Goal: Task Accomplishment & Management: Manage account settings

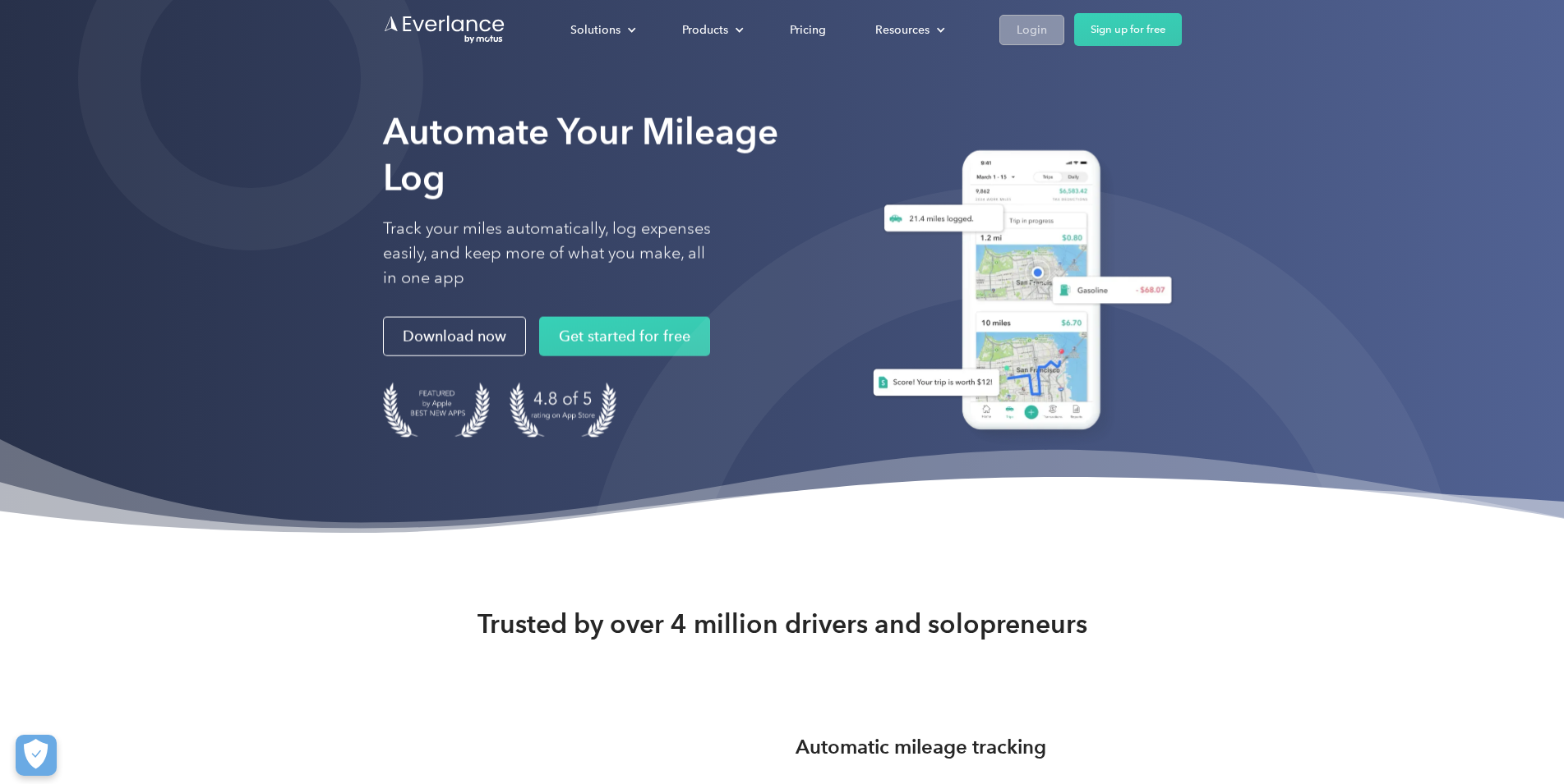
click at [1047, 29] on div "Login" at bounding box center [1032, 30] width 30 height 21
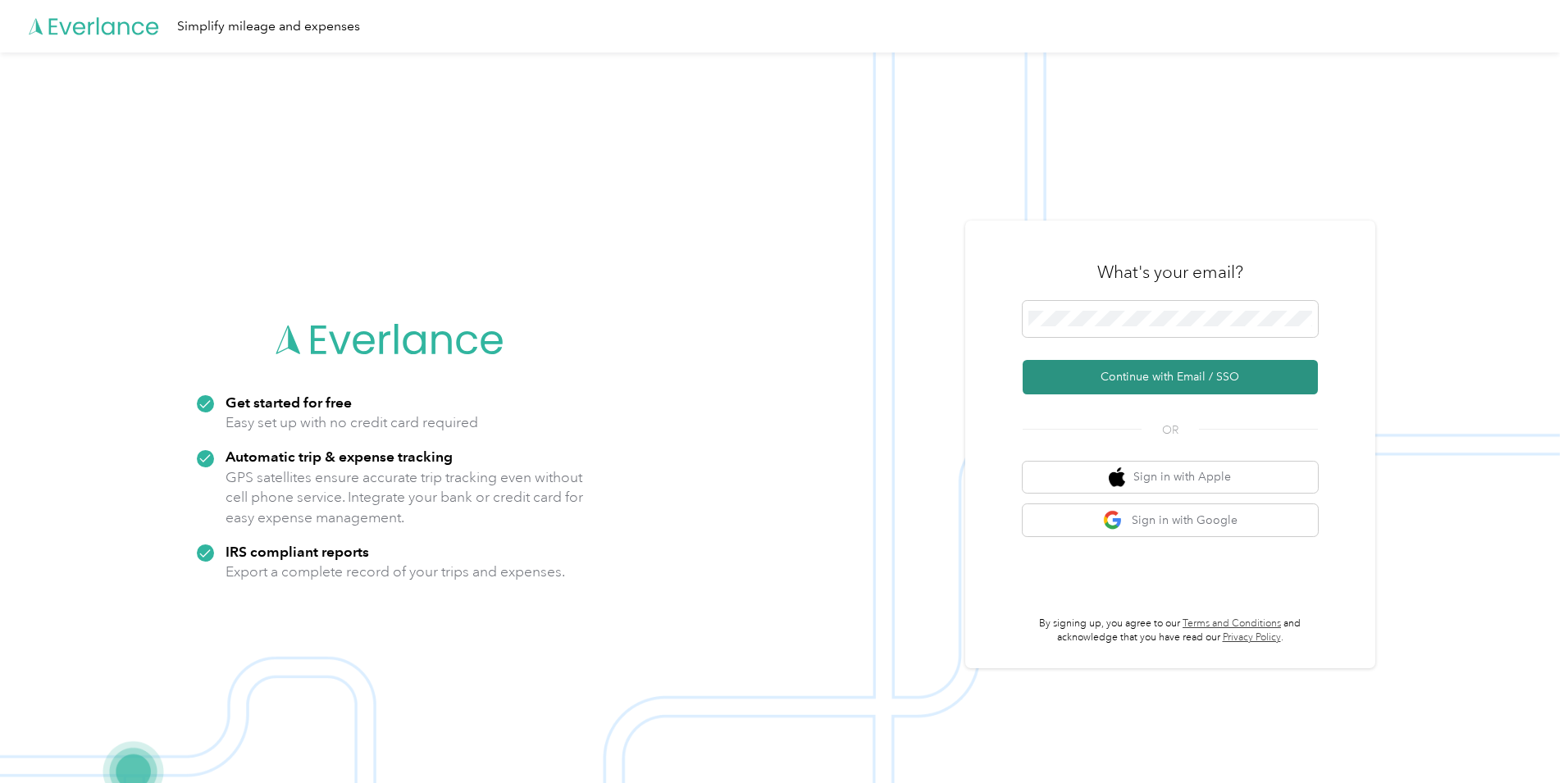
click at [1134, 375] on button "Continue with Email / SSO" at bounding box center [1170, 377] width 296 height 35
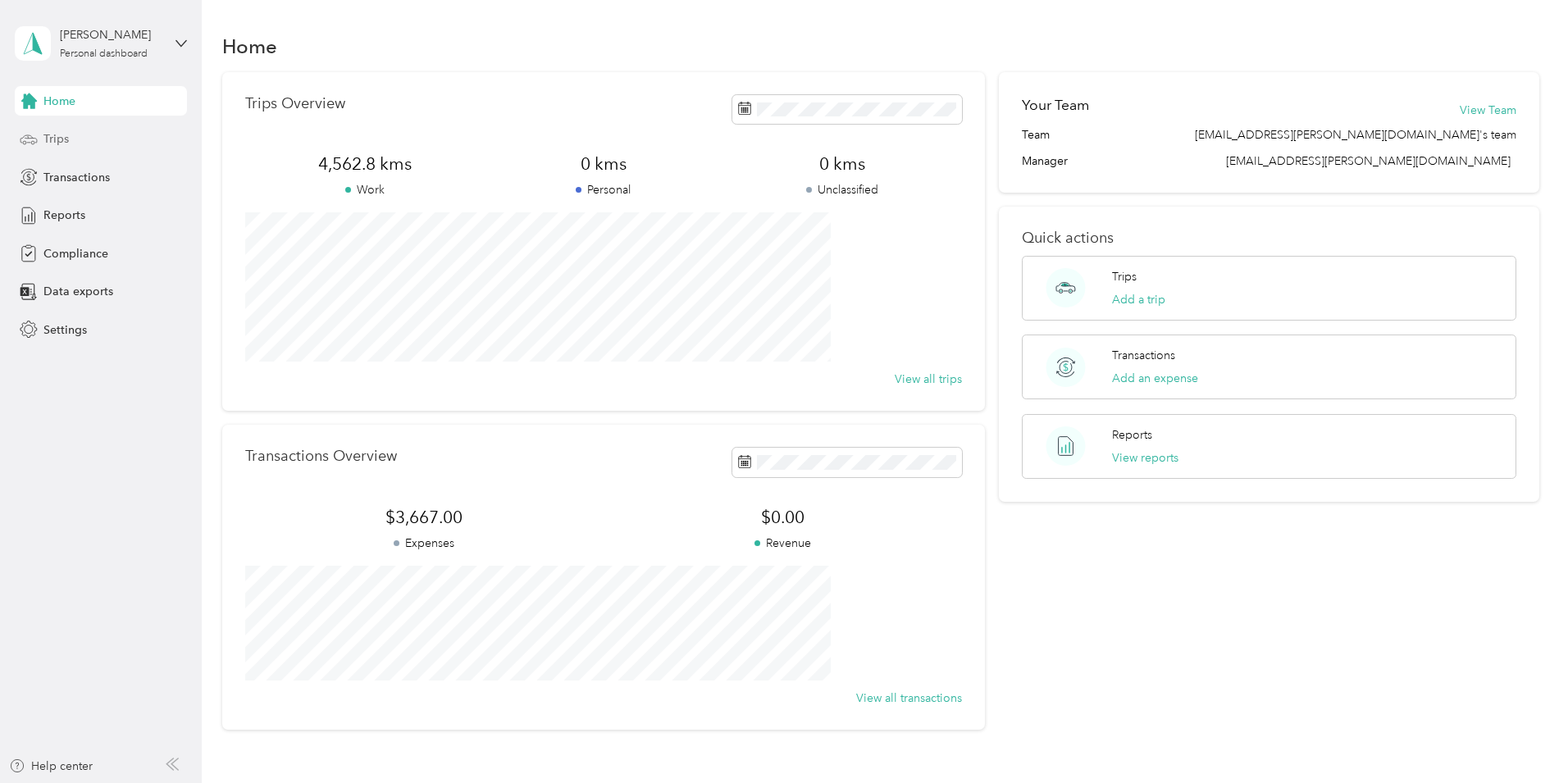
click at [54, 138] on span "Trips" at bounding box center [55, 139] width 25 height 17
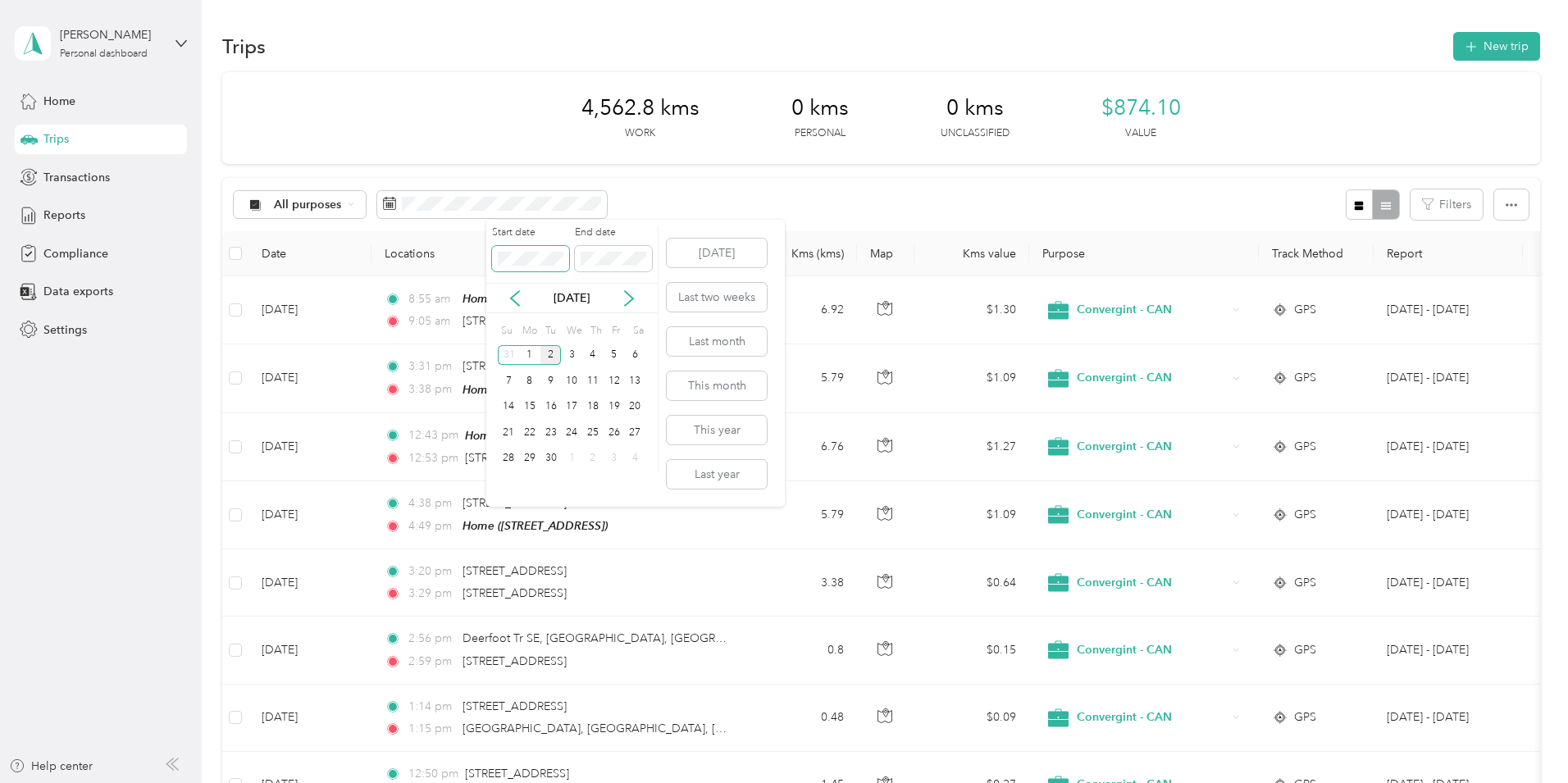
click at [542, 269] on span at bounding box center [530, 259] width 77 height 26
click at [516, 300] on icon at bounding box center [514, 298] width 16 height 16
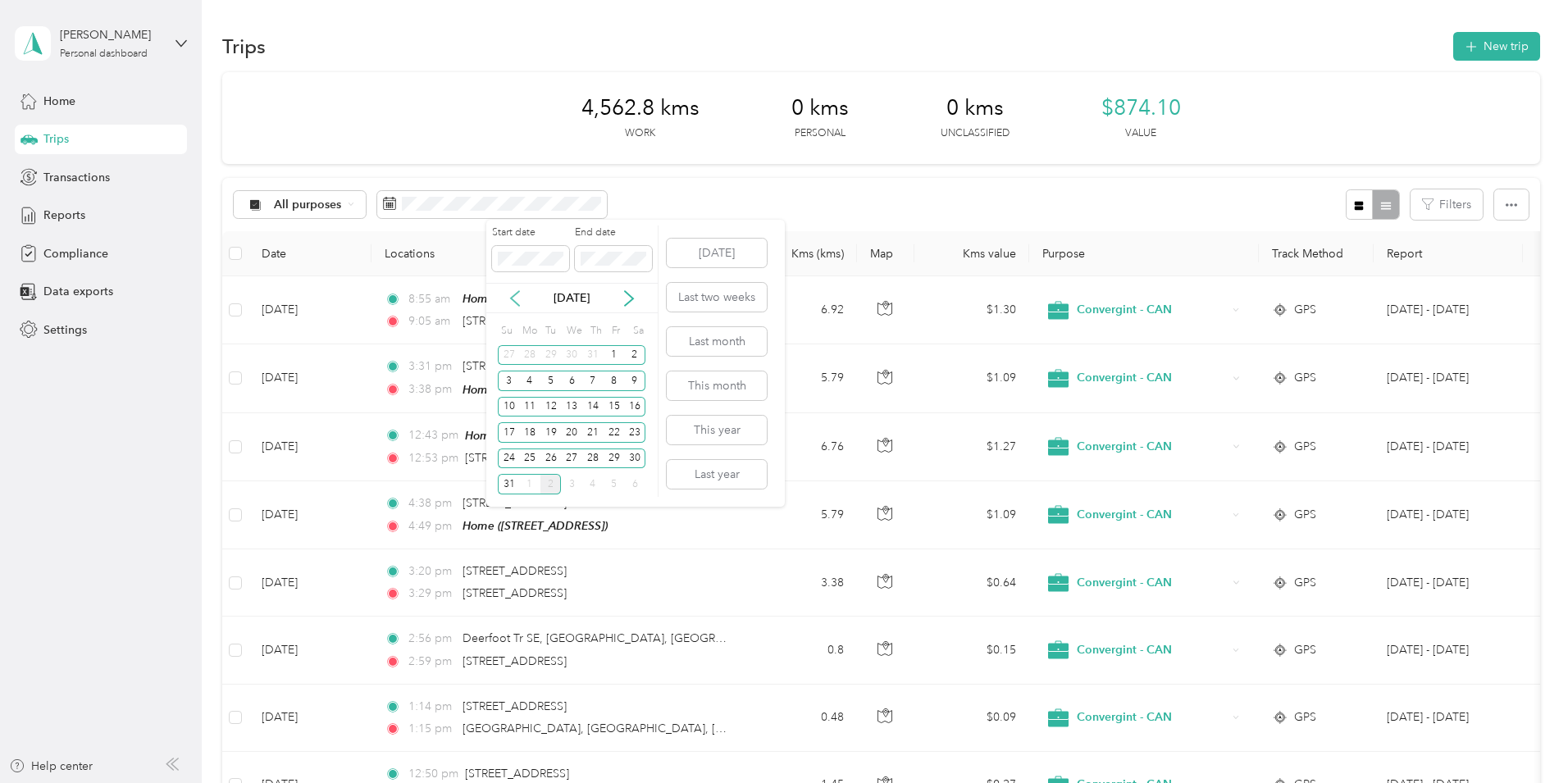
click at [512, 296] on icon at bounding box center [514, 298] width 16 height 16
click at [632, 296] on icon at bounding box center [628, 298] width 16 height 16
click at [612, 353] on div "1" at bounding box center [614, 356] width 22 height 21
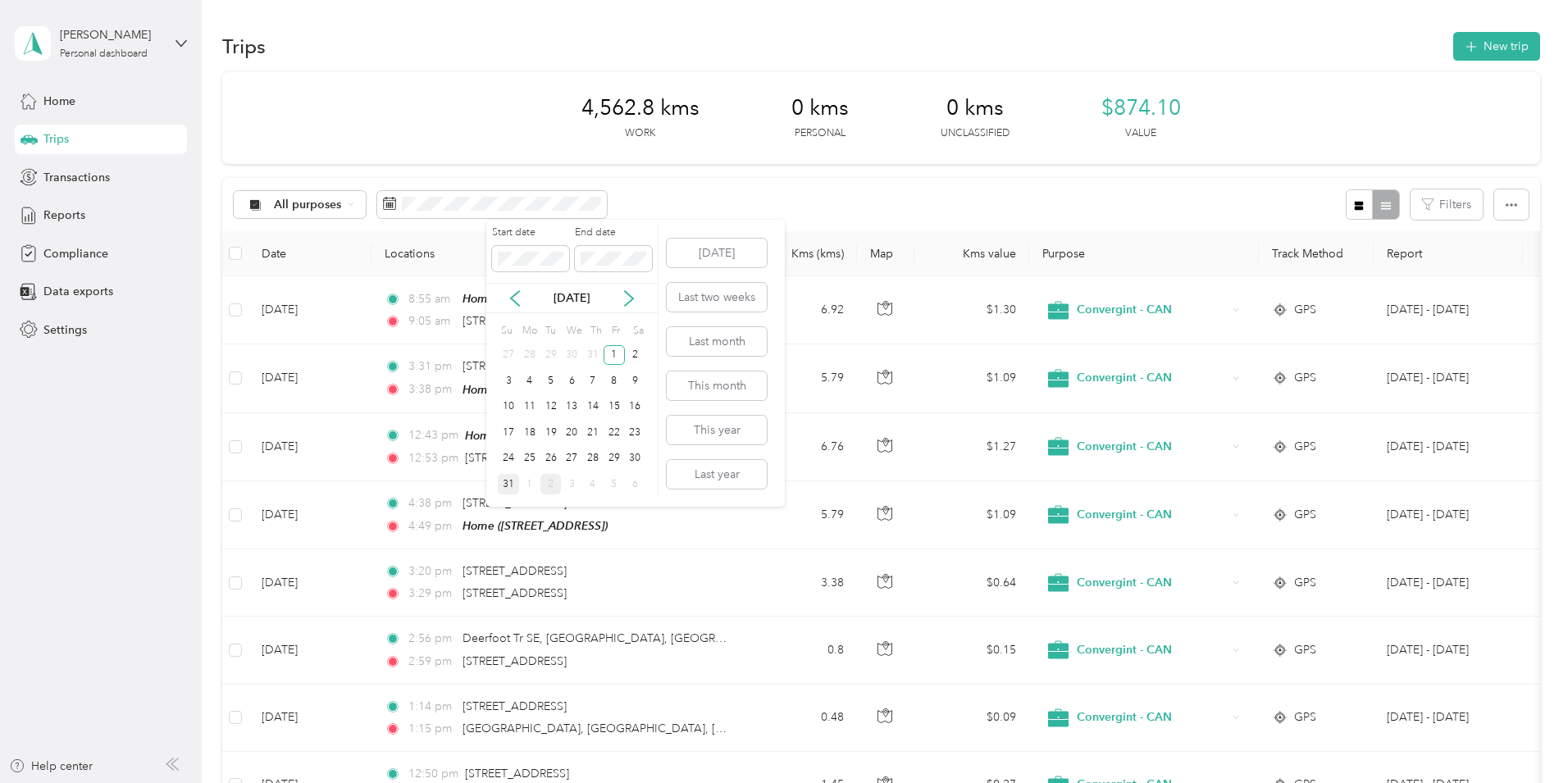
click at [509, 484] on div "31" at bounding box center [508, 484] width 22 height 21
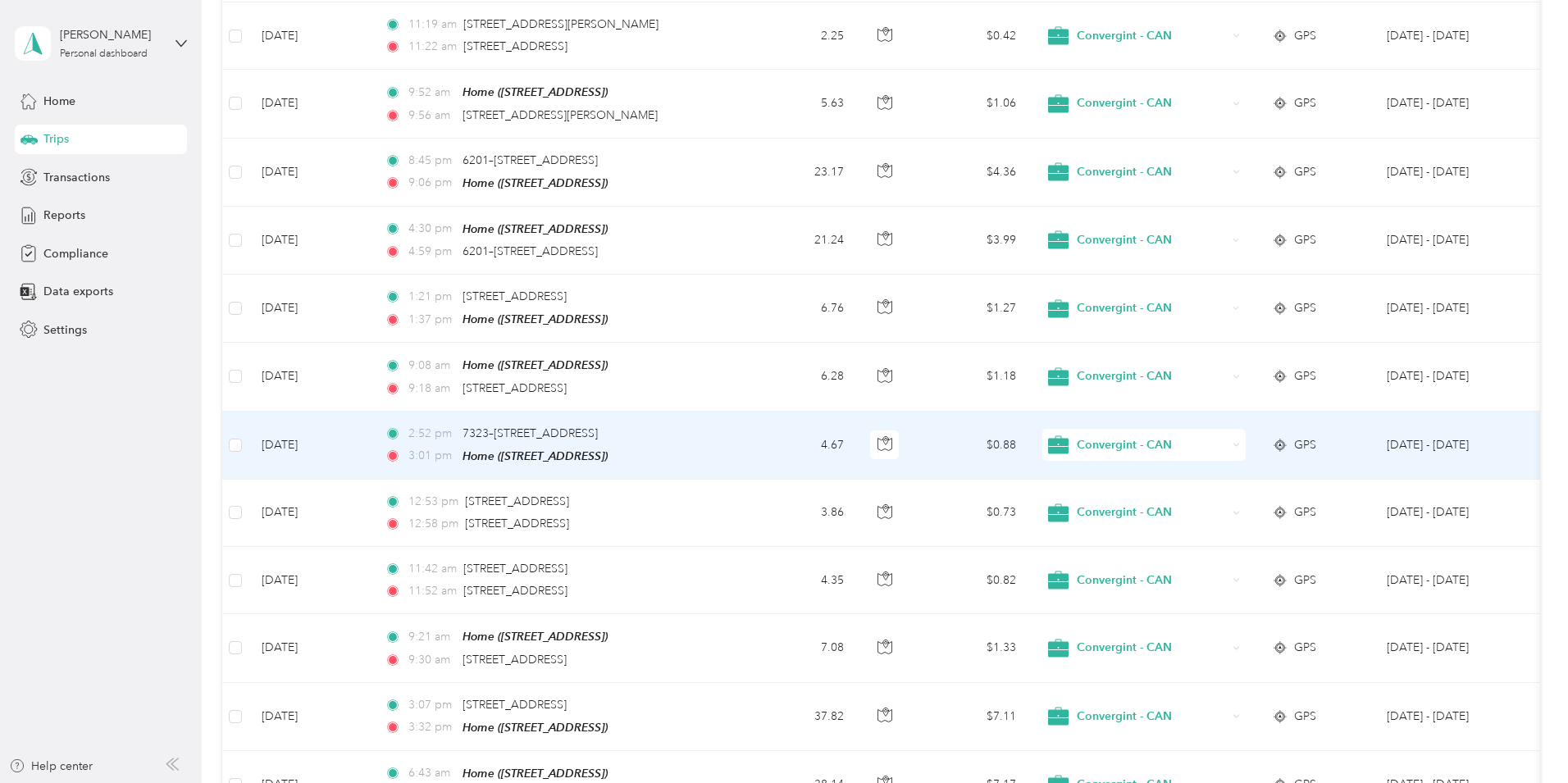
scroll to position [1478, 0]
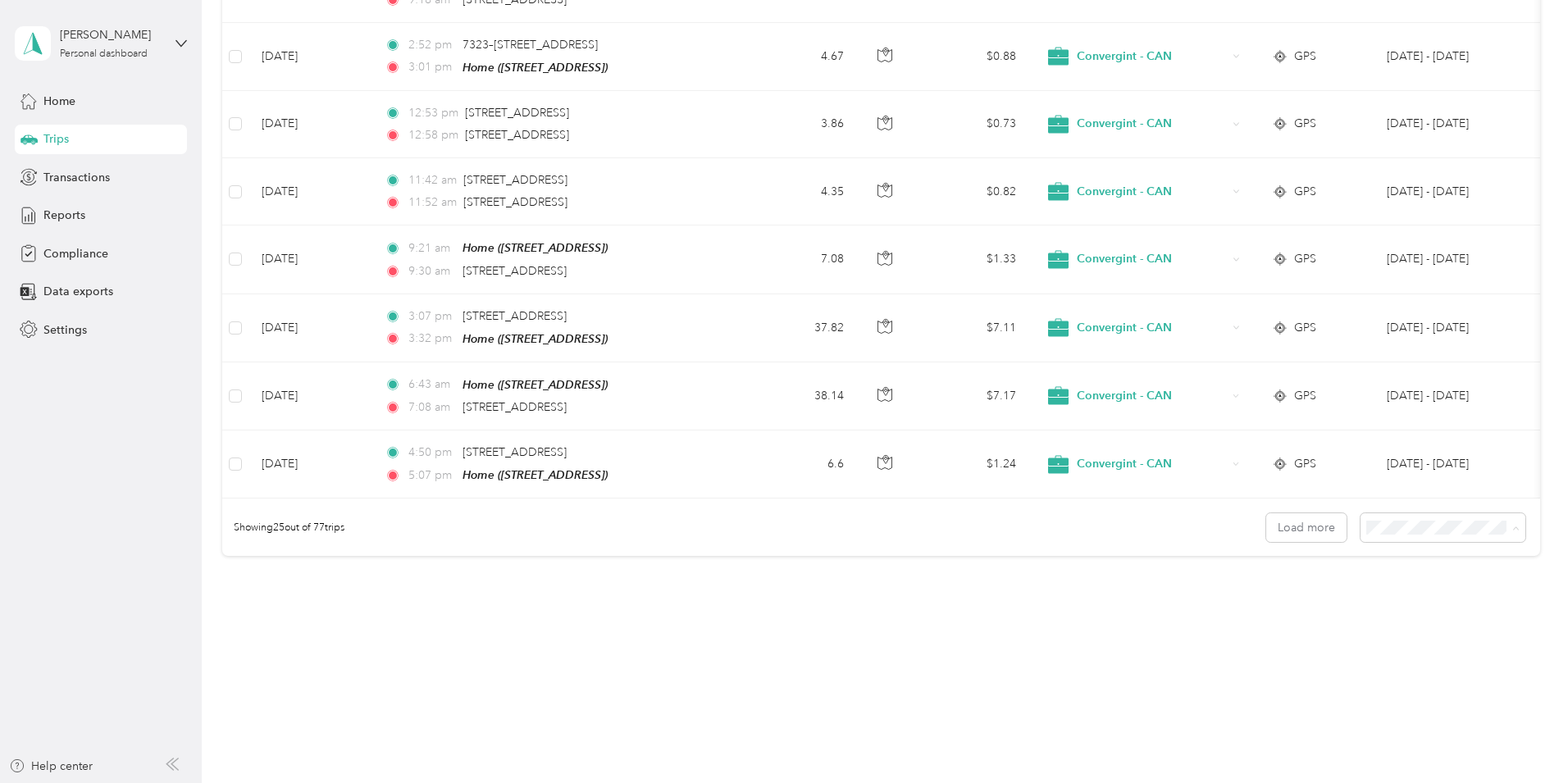
click at [1296, 615] on span "100 per load" at bounding box center [1290, 615] width 68 height 14
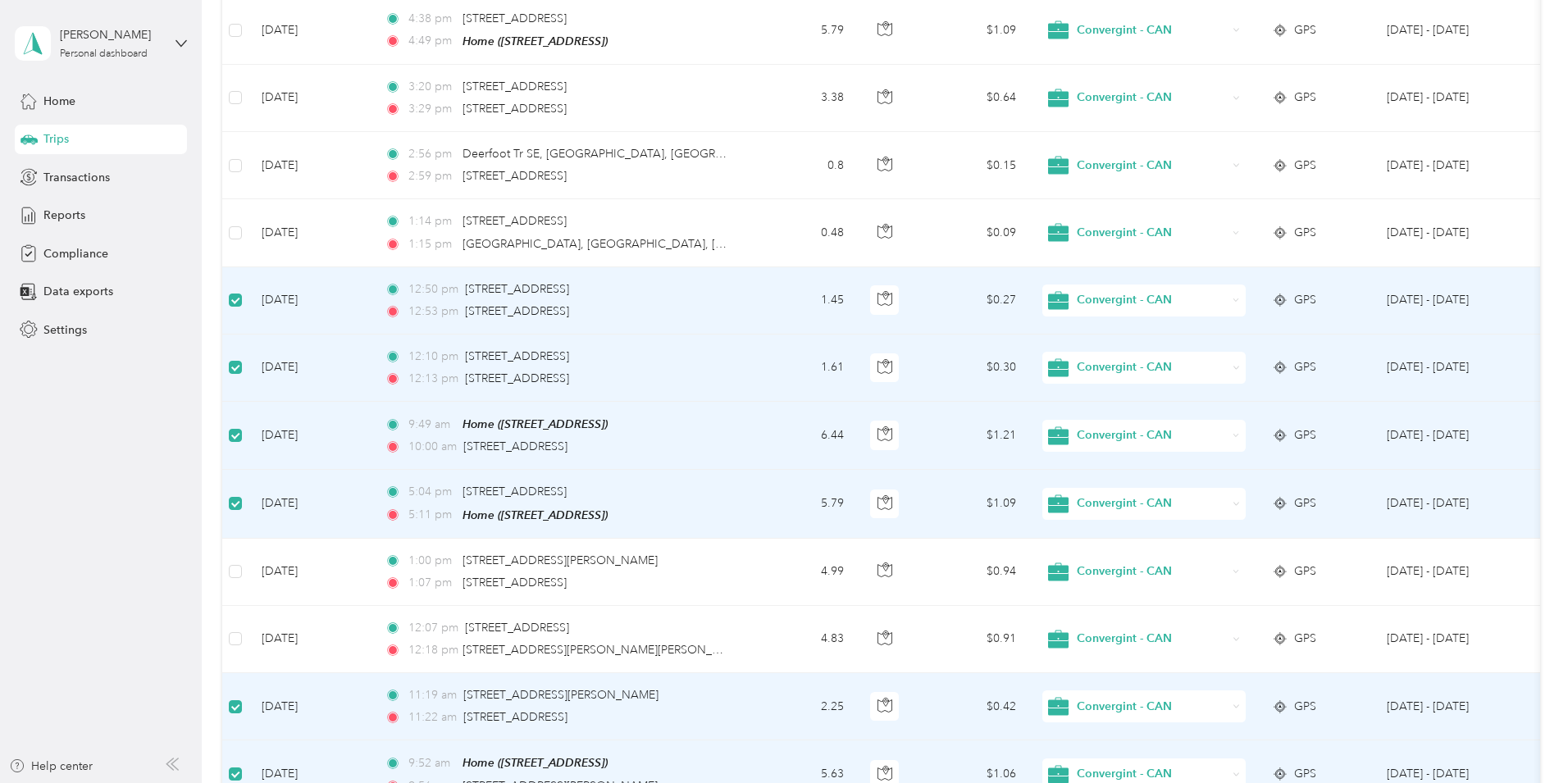
scroll to position [299, 0]
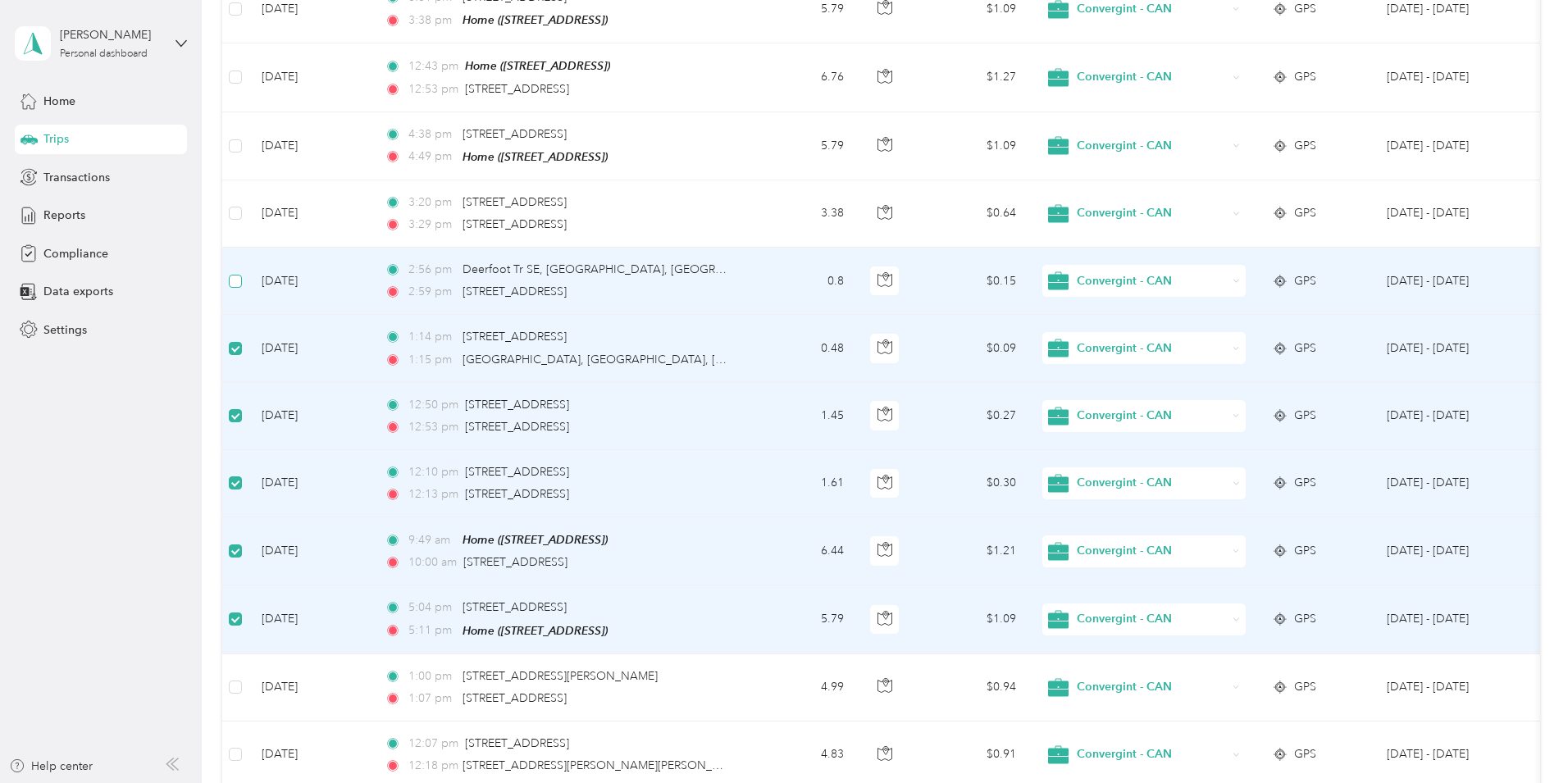
click at [242, 286] on label at bounding box center [236, 281] width 13 height 18
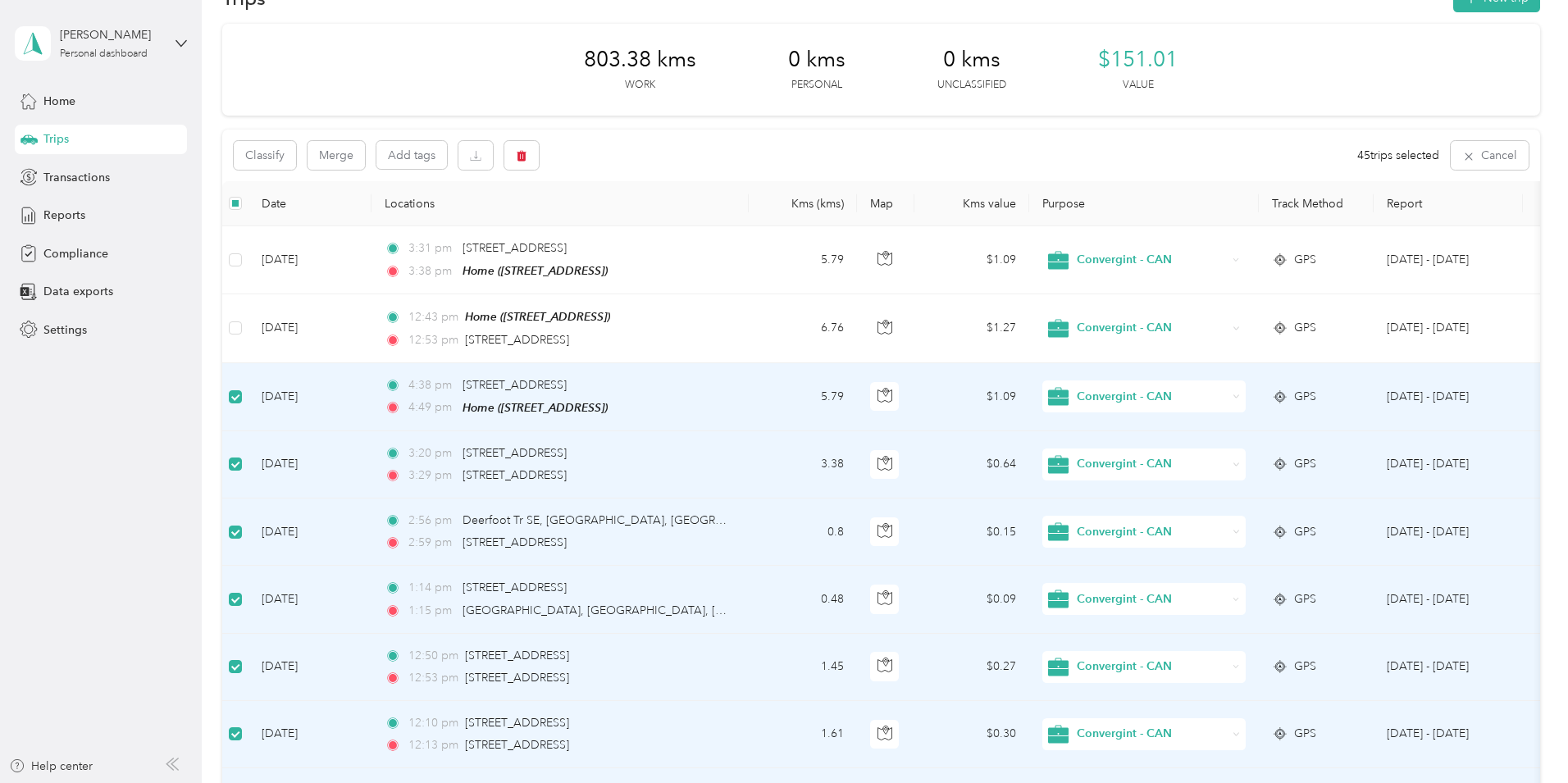
scroll to position [0, 0]
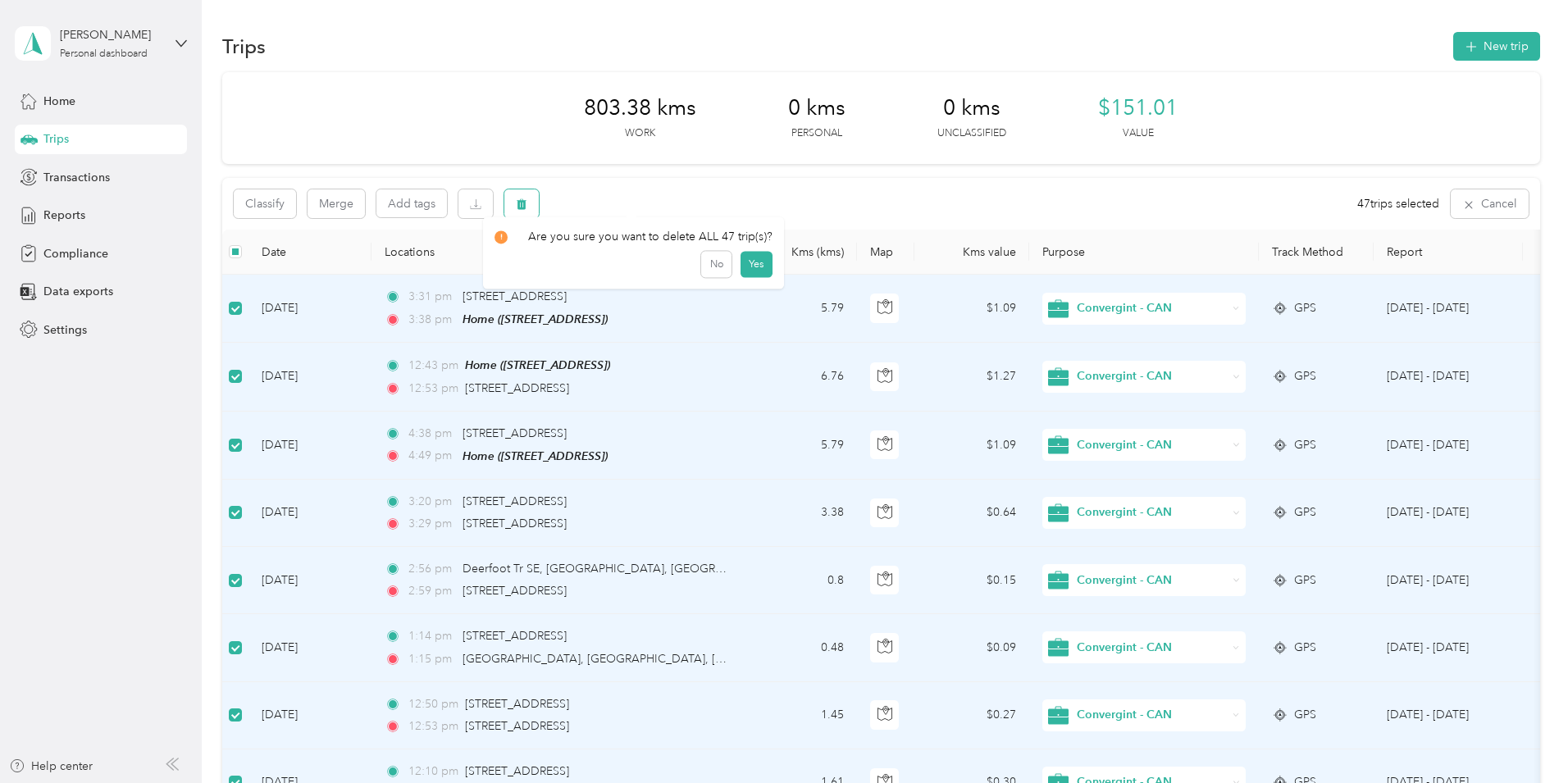
click at [526, 205] on icon "button" at bounding box center [521, 204] width 9 height 10
click at [748, 272] on button "Yes" at bounding box center [755, 272] width 32 height 26
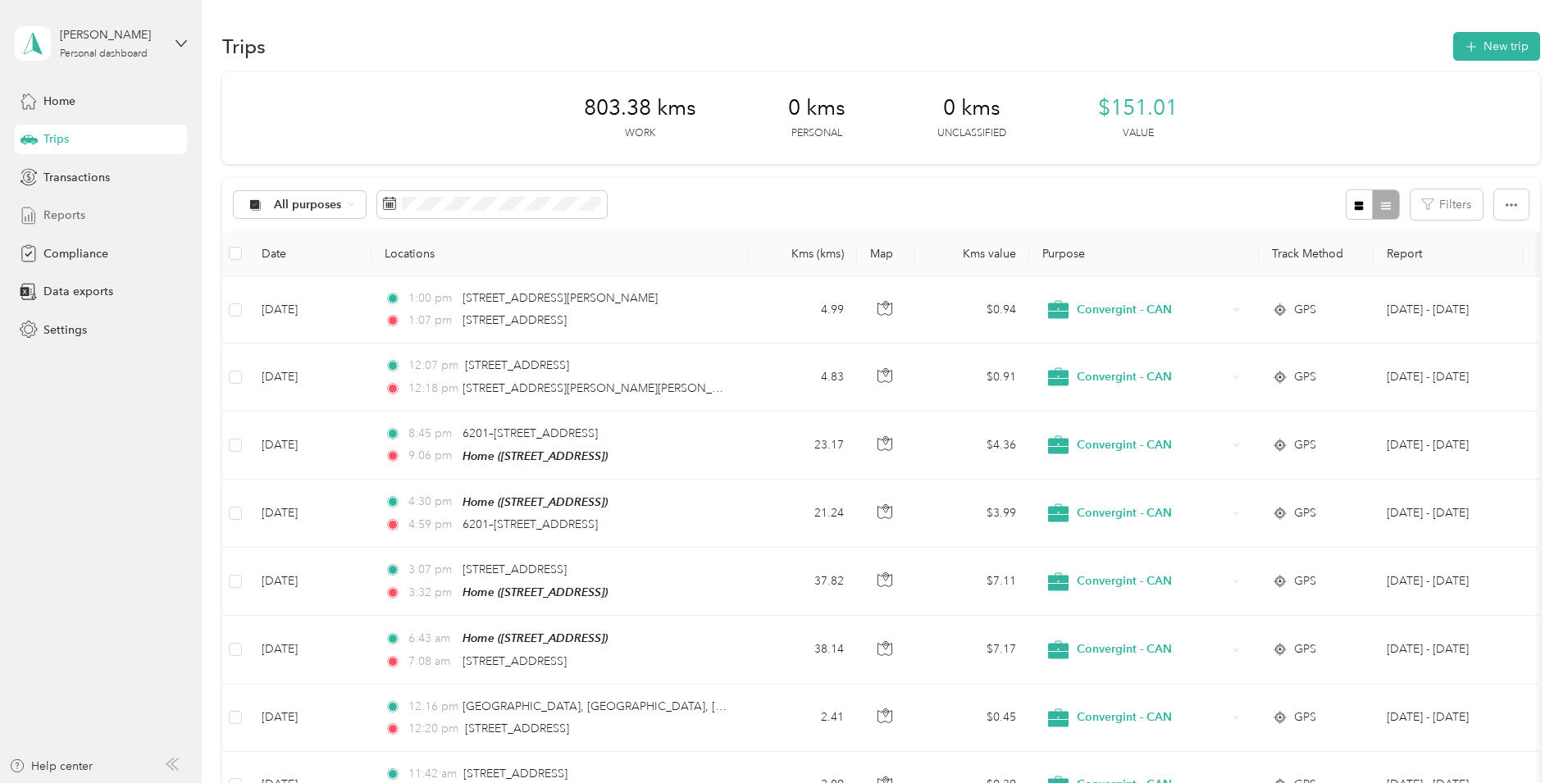
click at [60, 215] on span "Reports" at bounding box center [64, 215] width 42 height 17
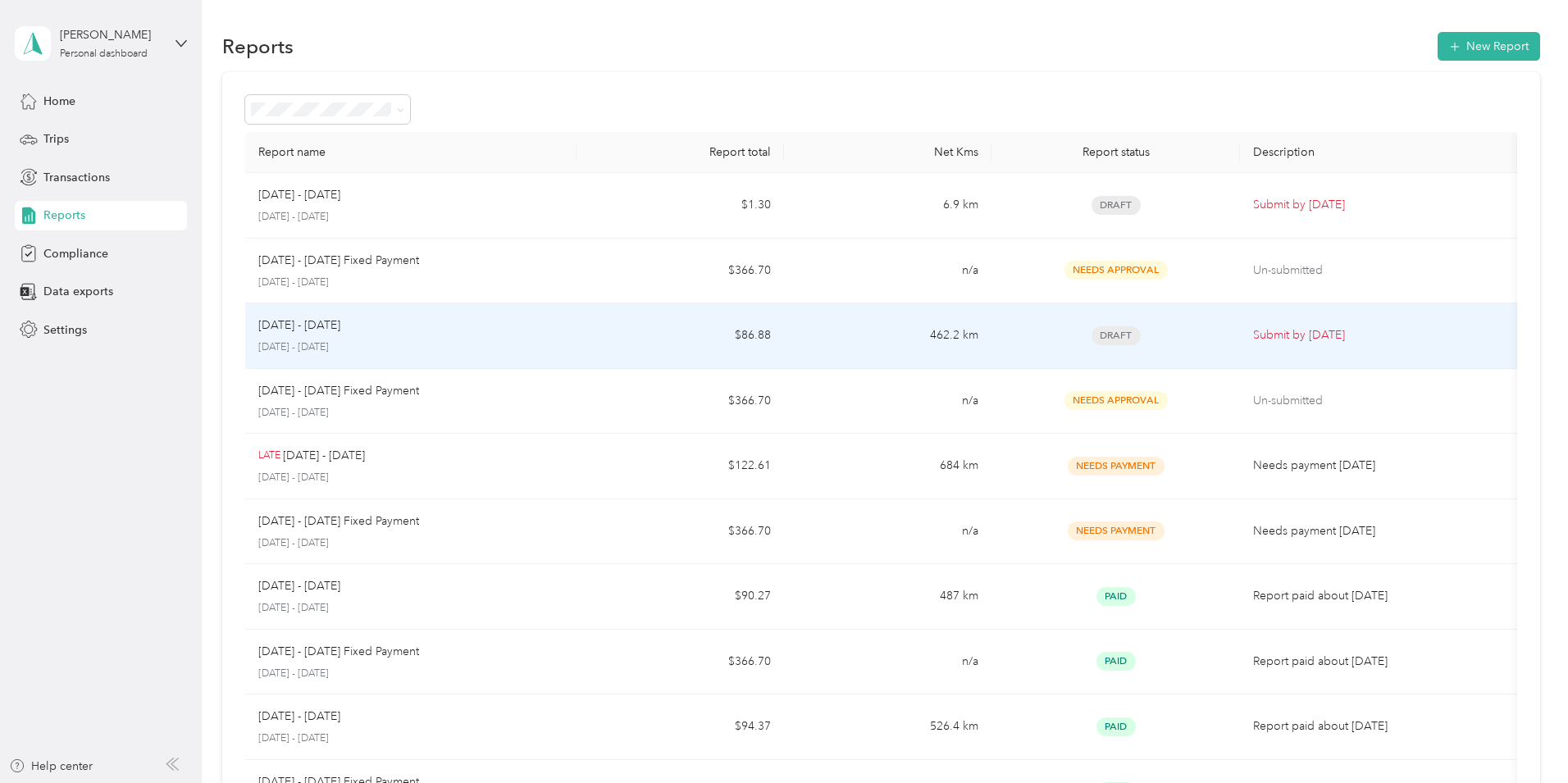
click at [991, 338] on td "Draft" at bounding box center [1115, 336] width 249 height 66
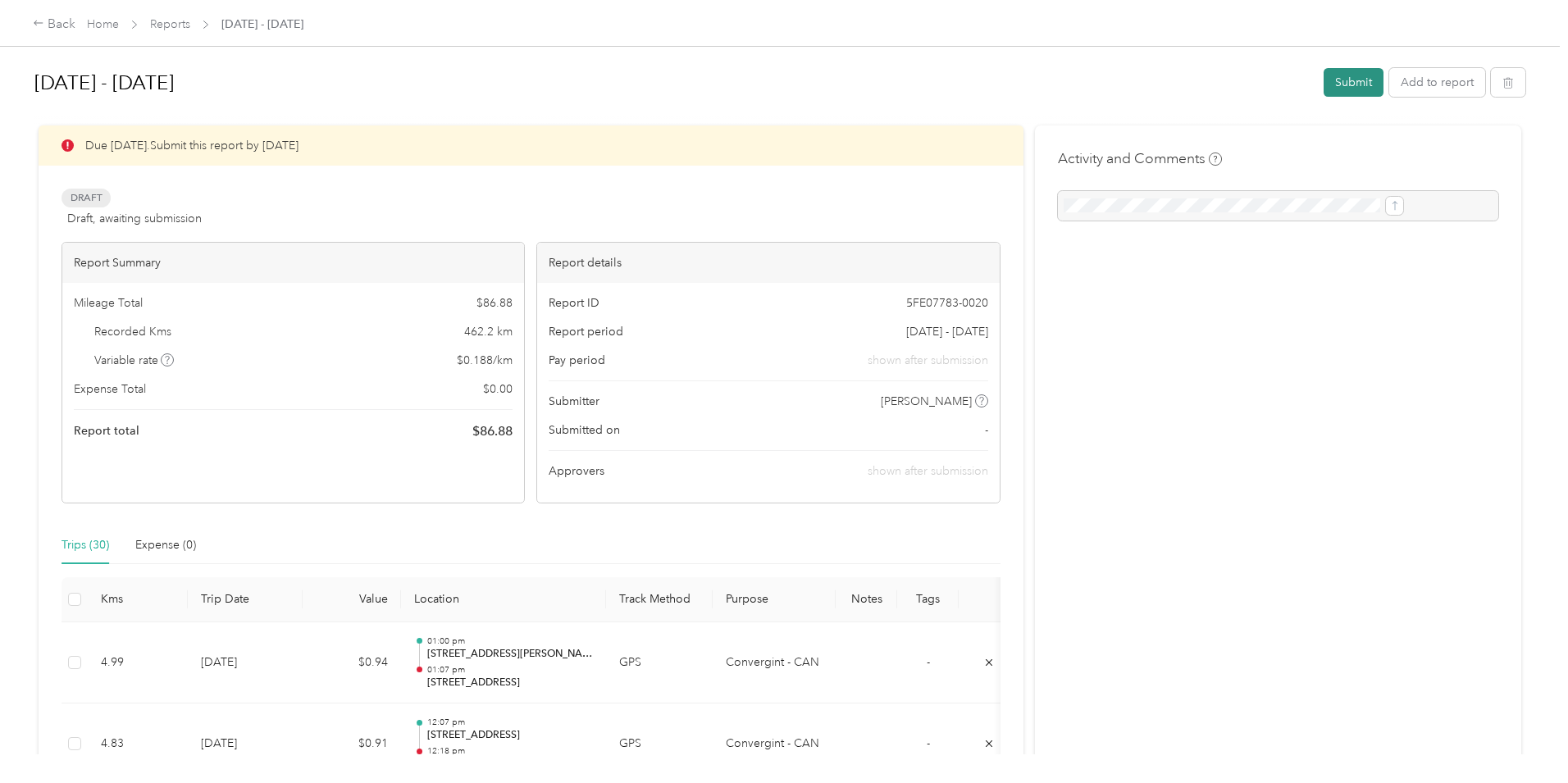
click at [1323, 81] on button "Submit" at bounding box center [1353, 83] width 60 height 29
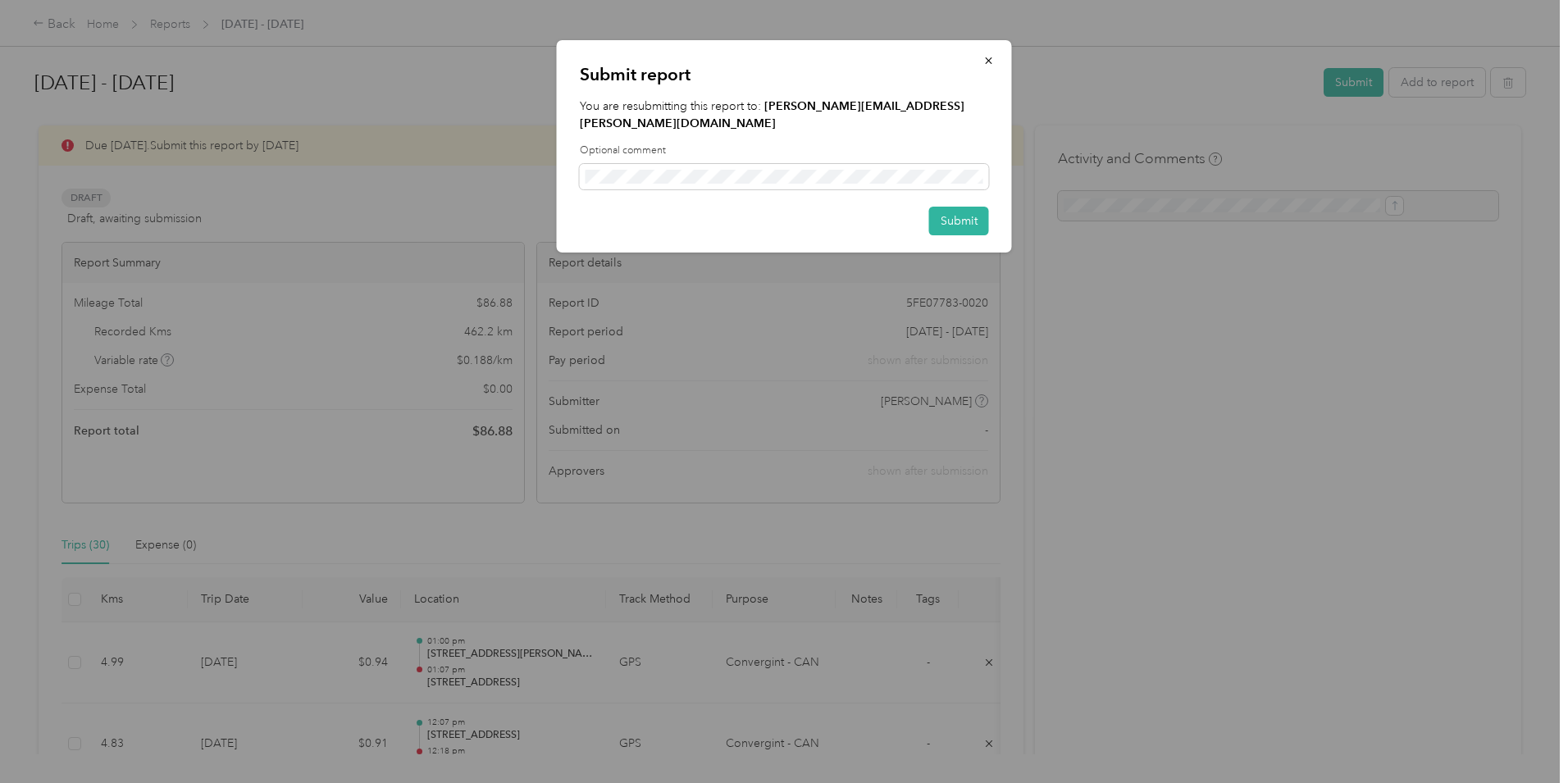
drag, startPoint x: 966, startPoint y: 202, endPoint x: 1091, endPoint y: 269, distance: 141.8
click at [967, 207] on button "Submit" at bounding box center [959, 221] width 60 height 29
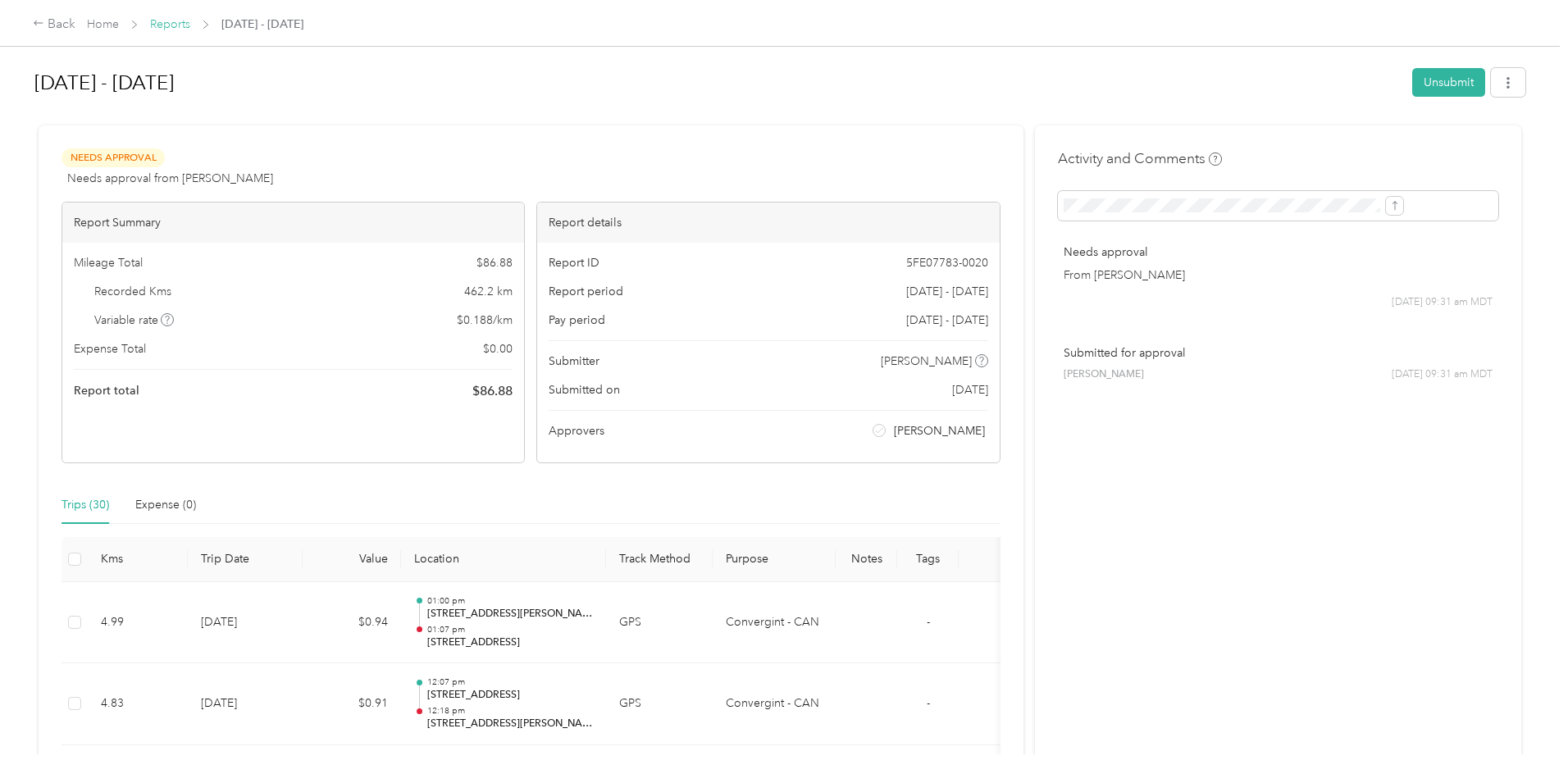
click at [190, 23] on link "Reports" at bounding box center [170, 23] width 40 height 14
